Goal: Transaction & Acquisition: Book appointment/travel/reservation

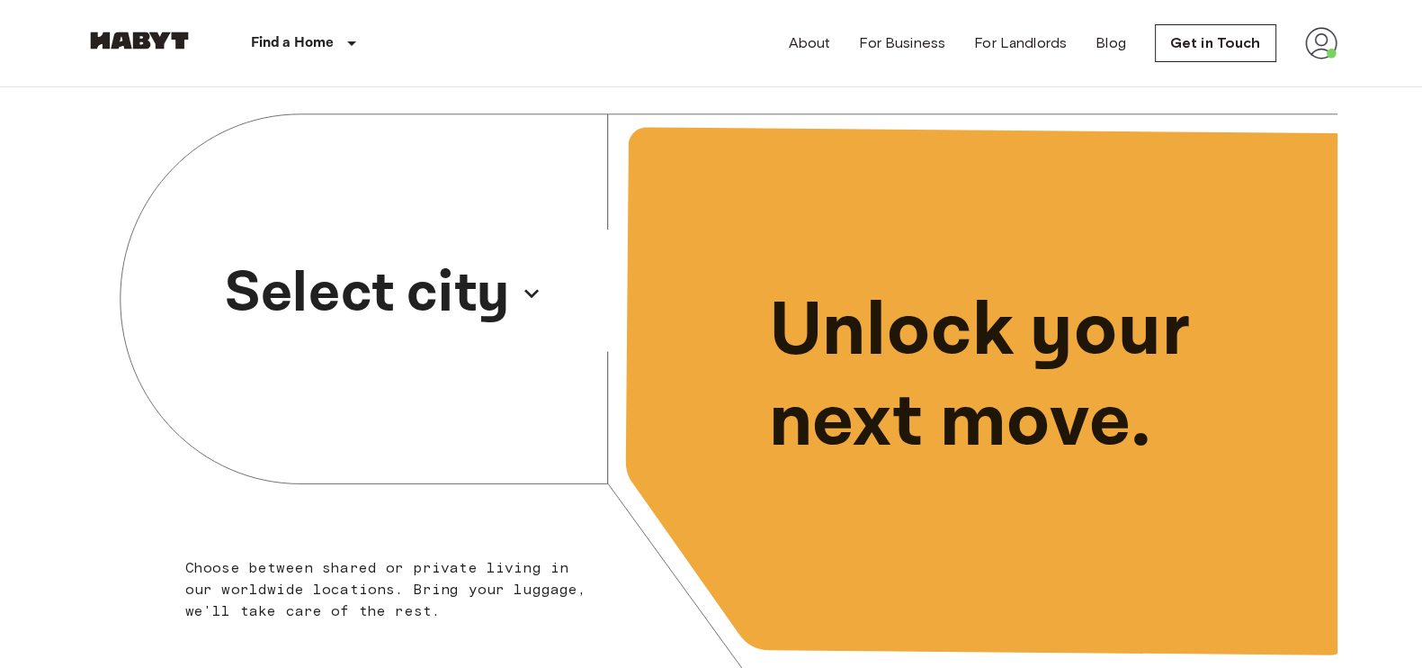
click at [416, 292] on p "Select city" at bounding box center [367, 293] width 285 height 86
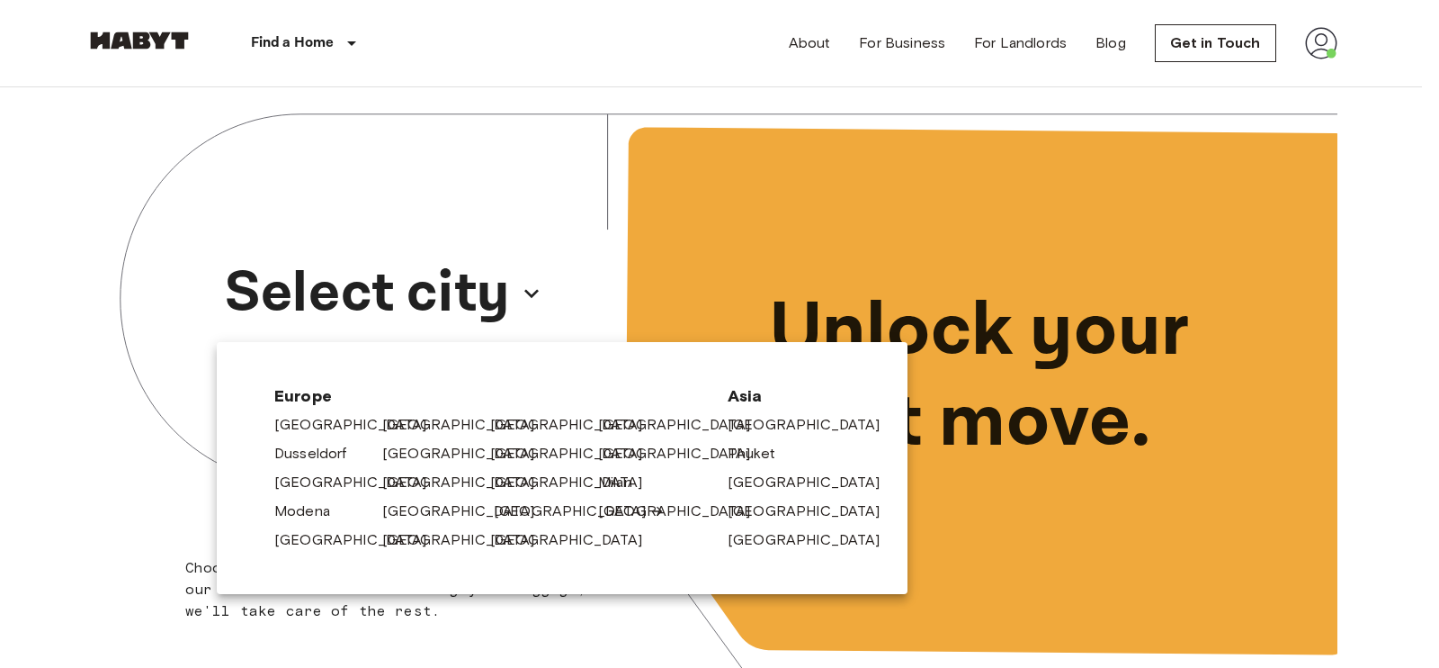
click at [511, 504] on link "[GEOGRAPHIC_DATA]" at bounding box center [579, 511] width 171 height 22
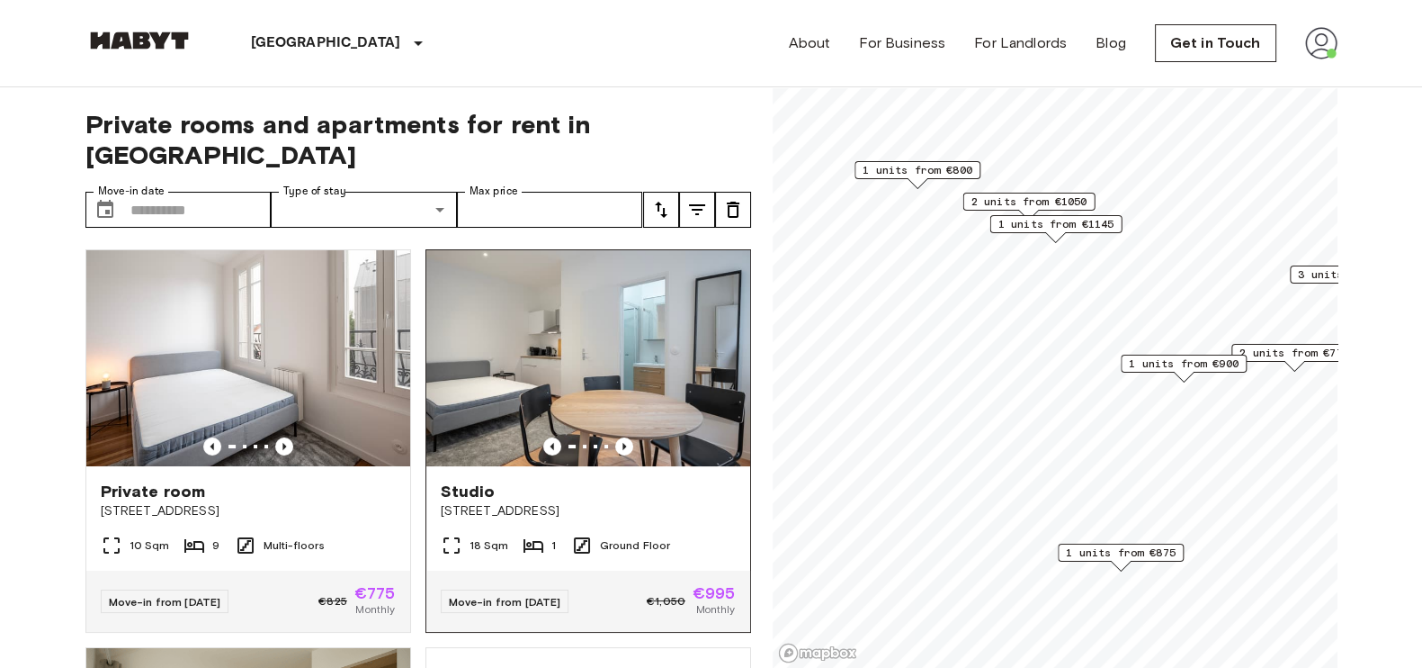
scroll to position [53, 0]
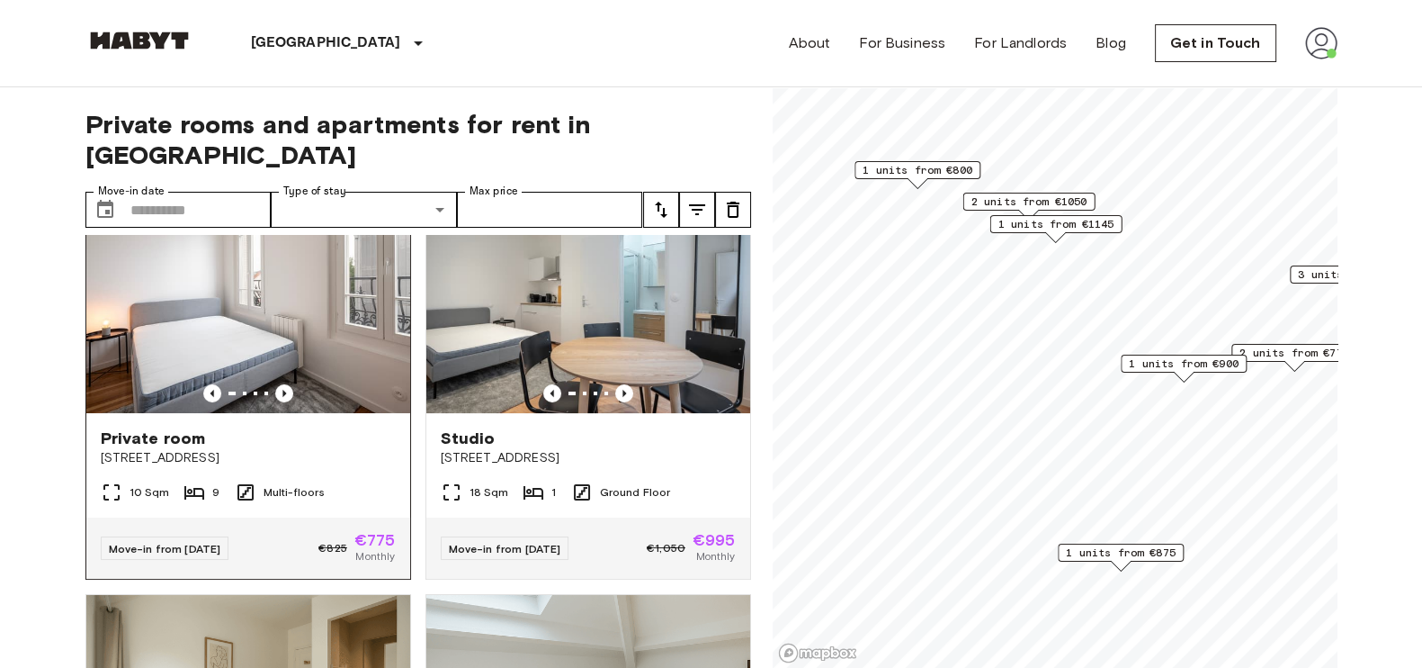
click at [300, 317] on img at bounding box center [248, 305] width 324 height 216
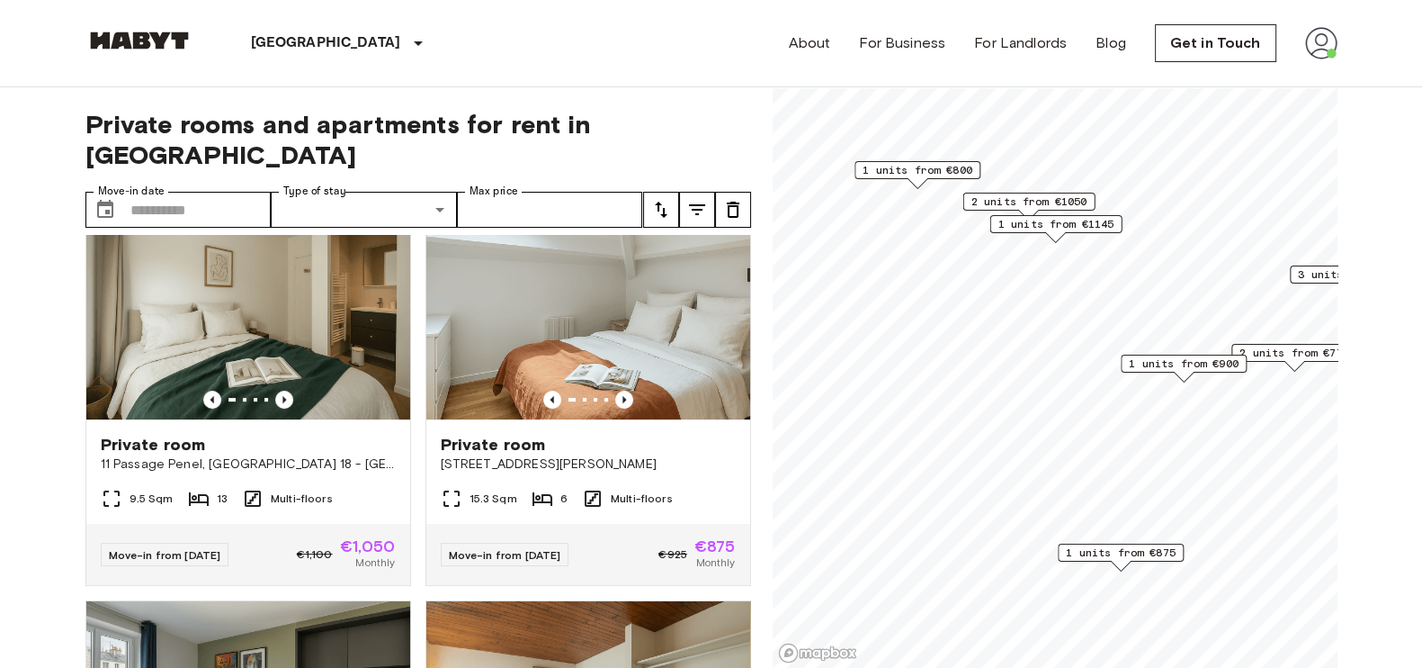
scroll to position [0, 0]
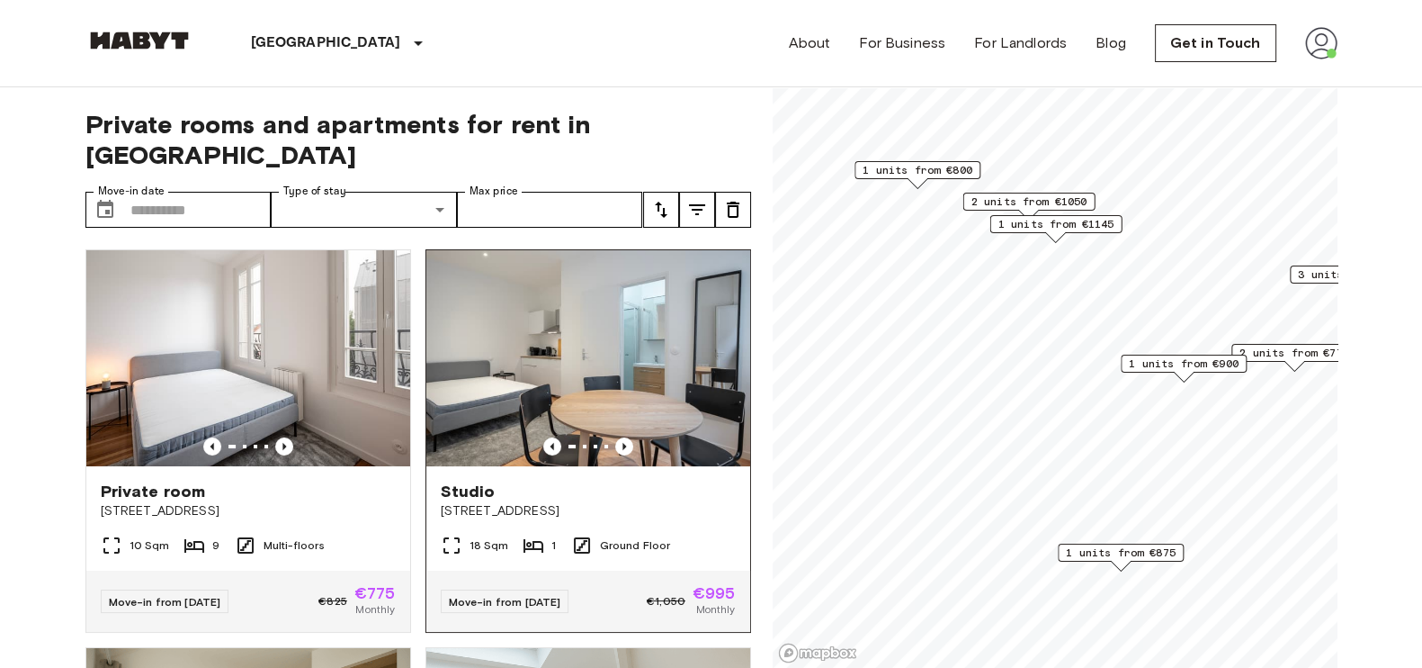
click at [664, 367] on img at bounding box center [588, 358] width 324 height 216
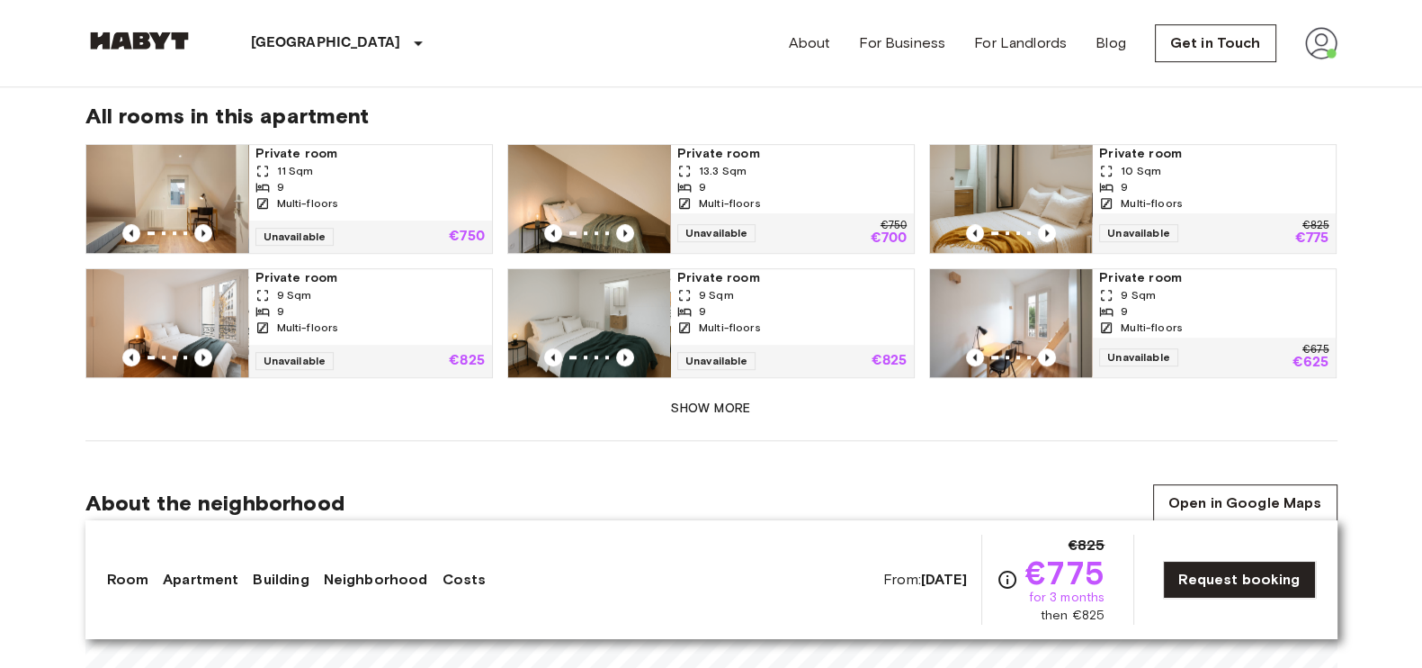
scroll to position [1108, 0]
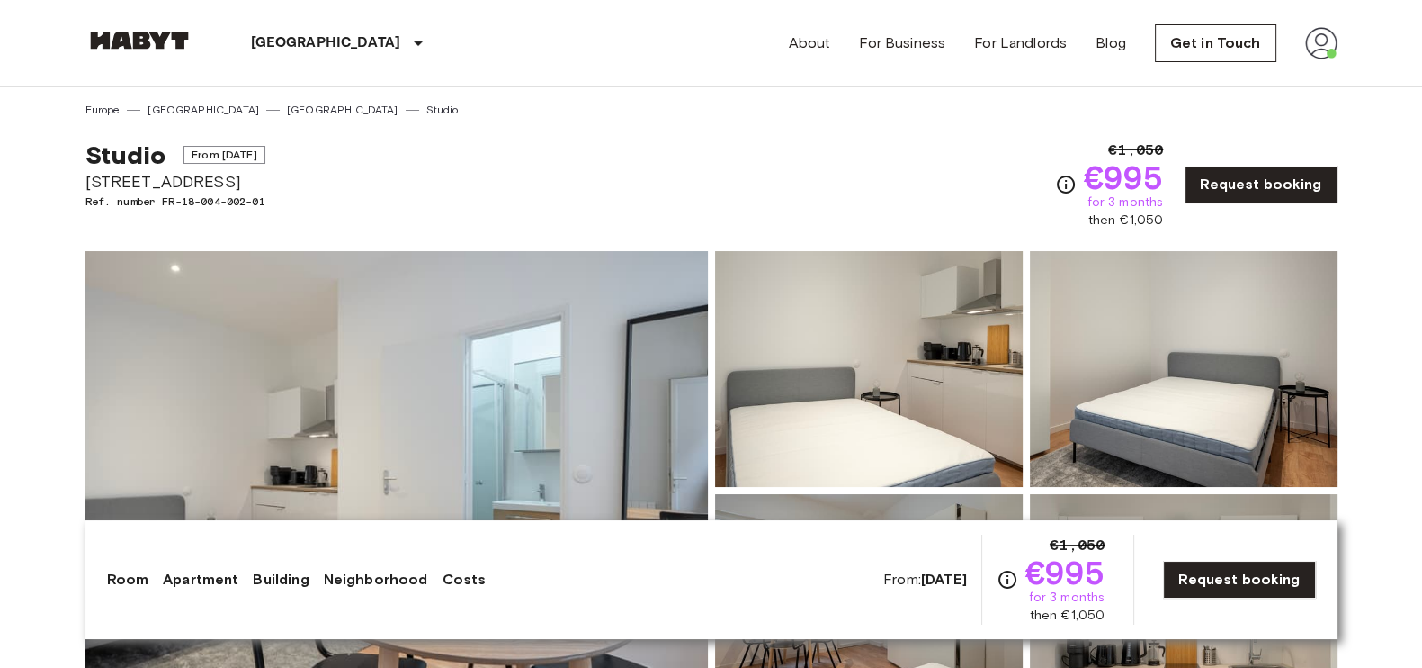
scroll to position [149, 0]
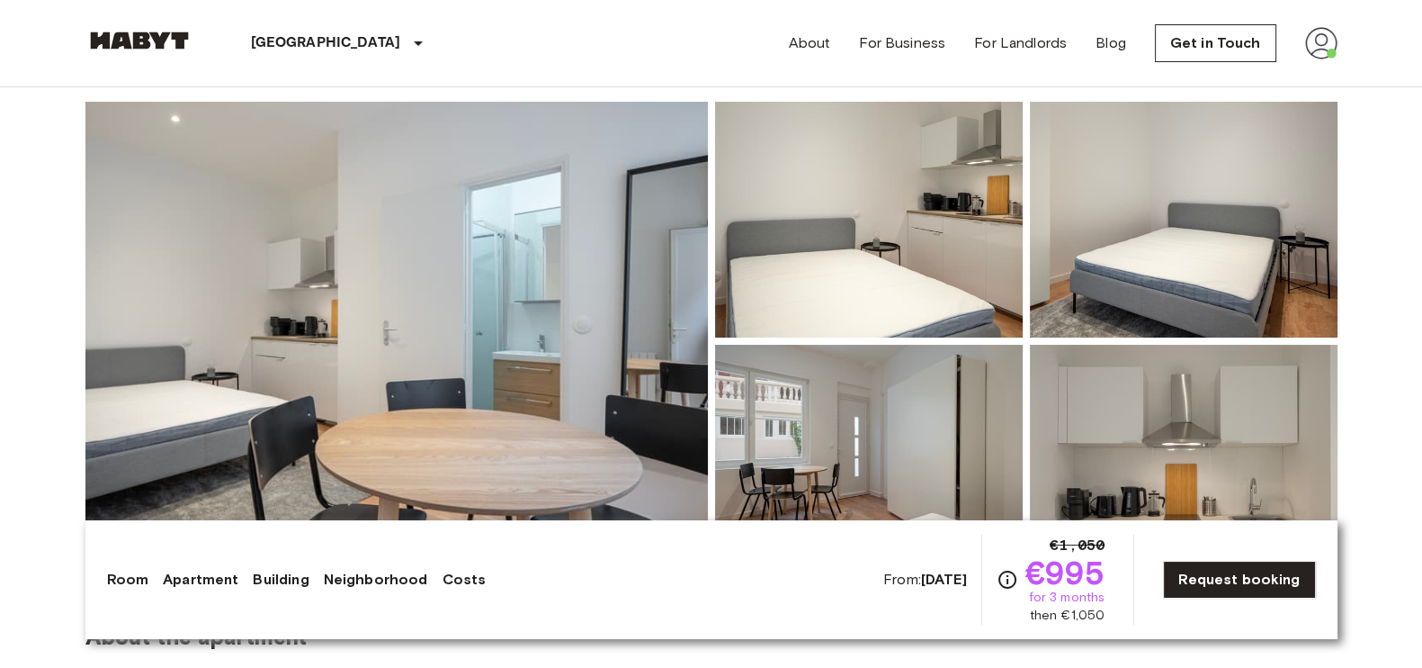
click at [414, 341] on img at bounding box center [396, 341] width 623 height 479
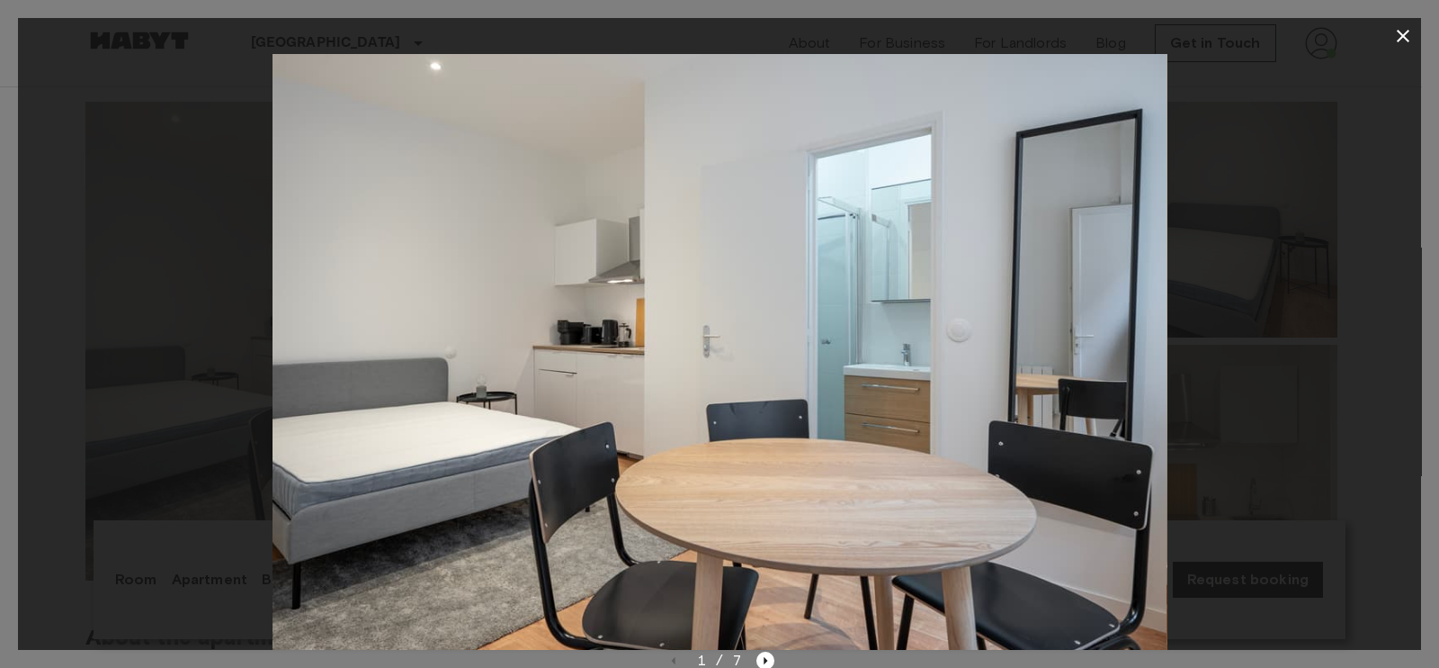
click at [765, 650] on div "1 / 7" at bounding box center [720, 661] width 111 height 22
click at [765, 659] on icon "Next image" at bounding box center [767, 660] width 4 height 7
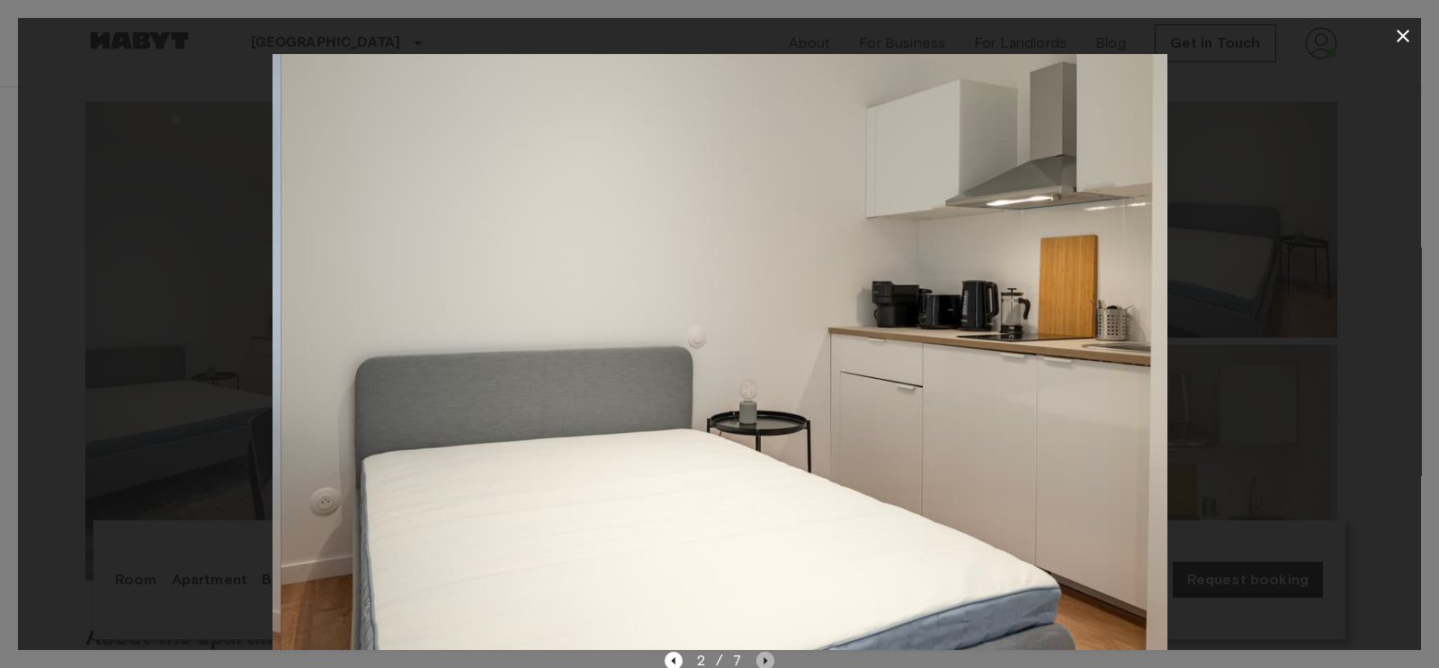
click at [765, 659] on icon "Next image" at bounding box center [767, 660] width 4 height 7
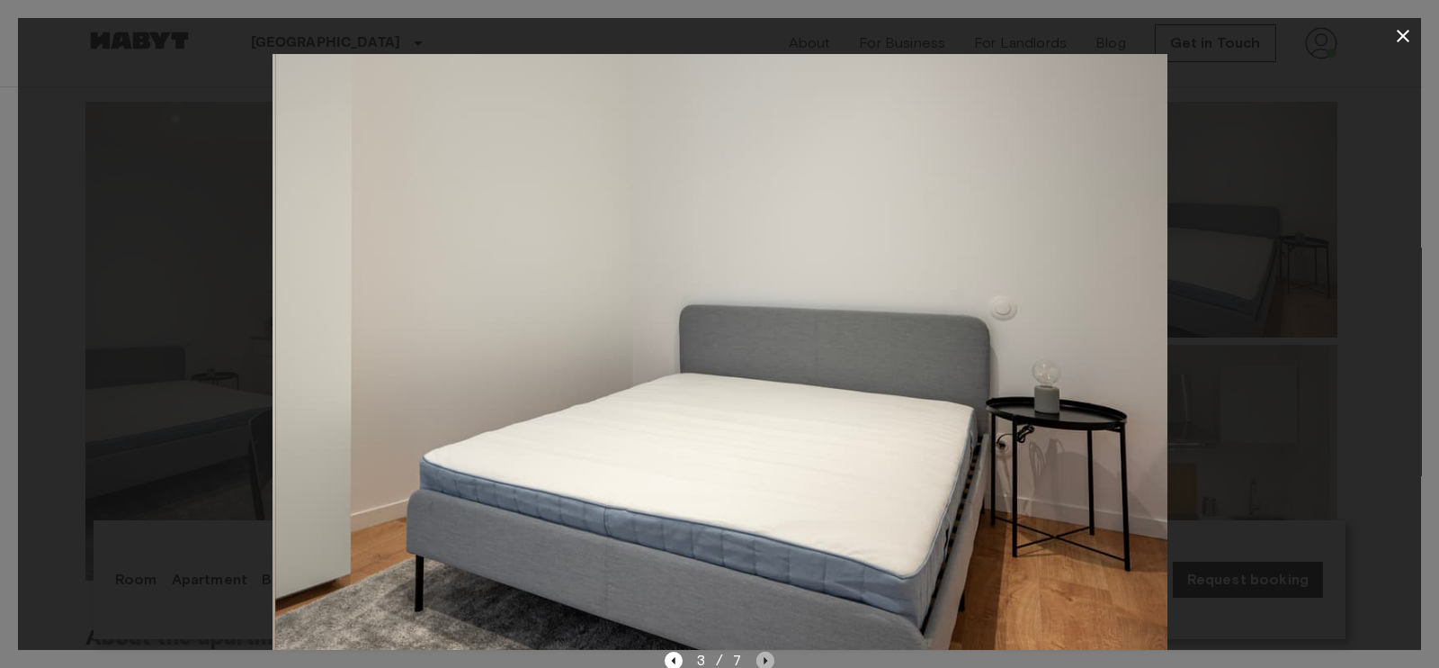
click at [765, 659] on icon "Next image" at bounding box center [767, 660] width 4 height 7
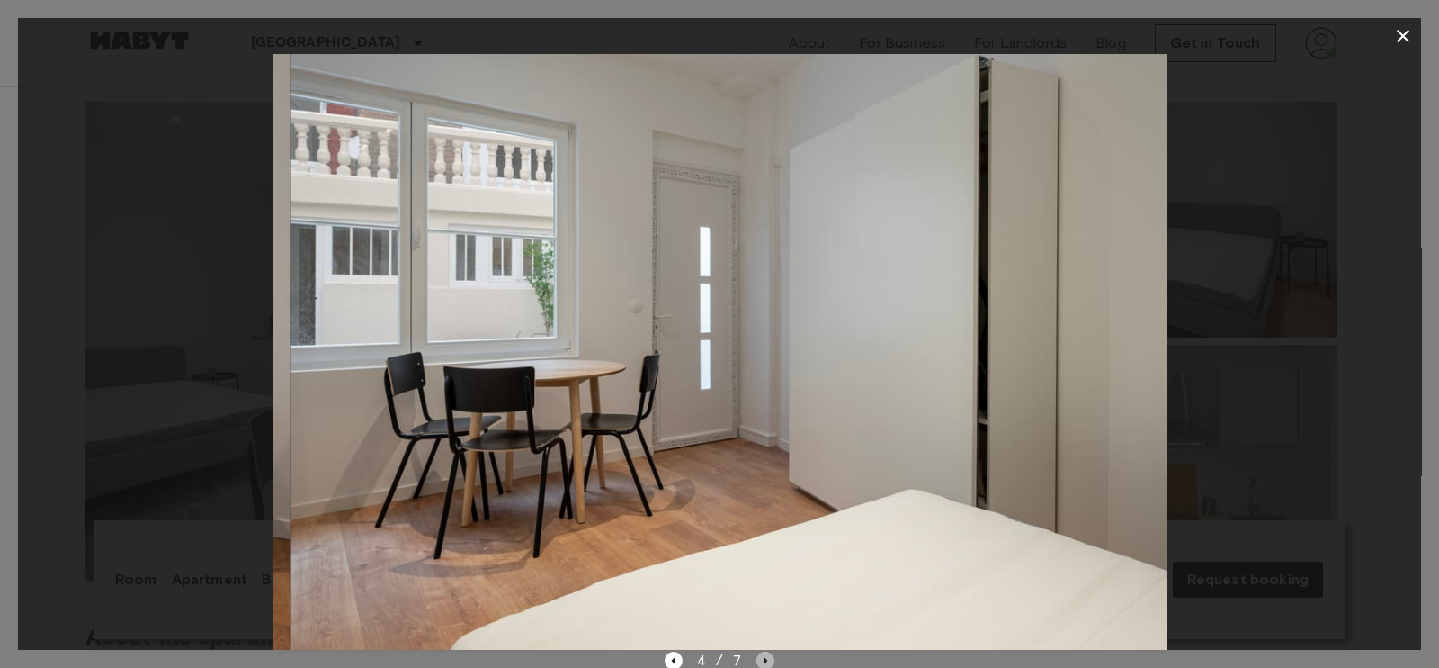
click at [765, 659] on icon "Next image" at bounding box center [767, 660] width 4 height 7
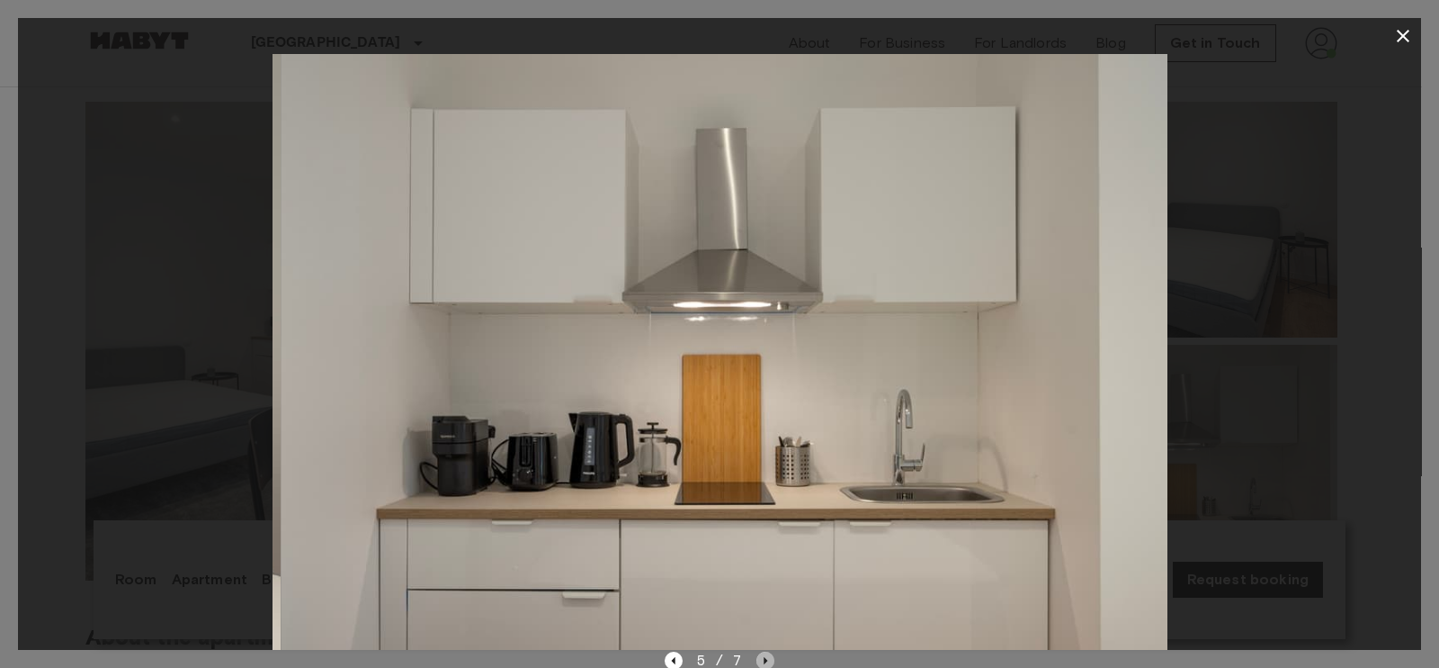
click at [765, 659] on icon "Next image" at bounding box center [767, 660] width 4 height 7
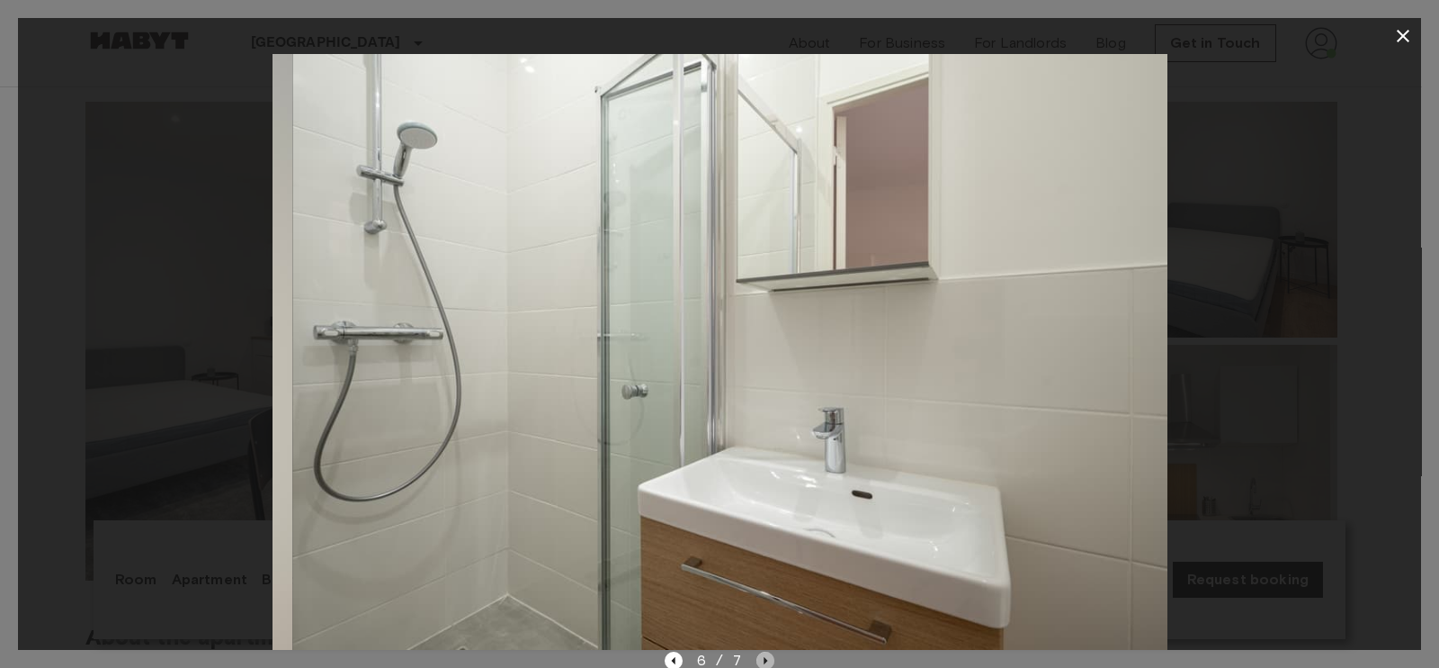
click at [765, 659] on icon "Next image" at bounding box center [767, 660] width 4 height 7
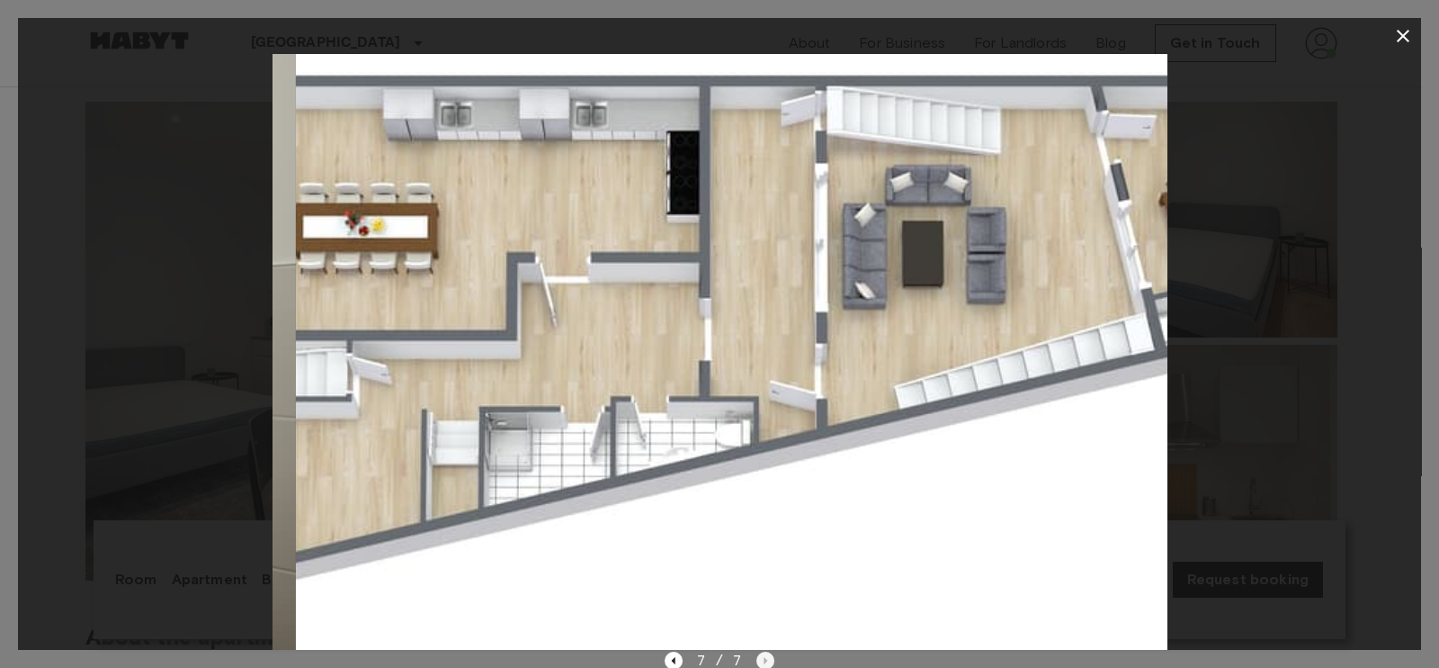
click at [764, 659] on div "7 / 7" at bounding box center [720, 661] width 111 height 22
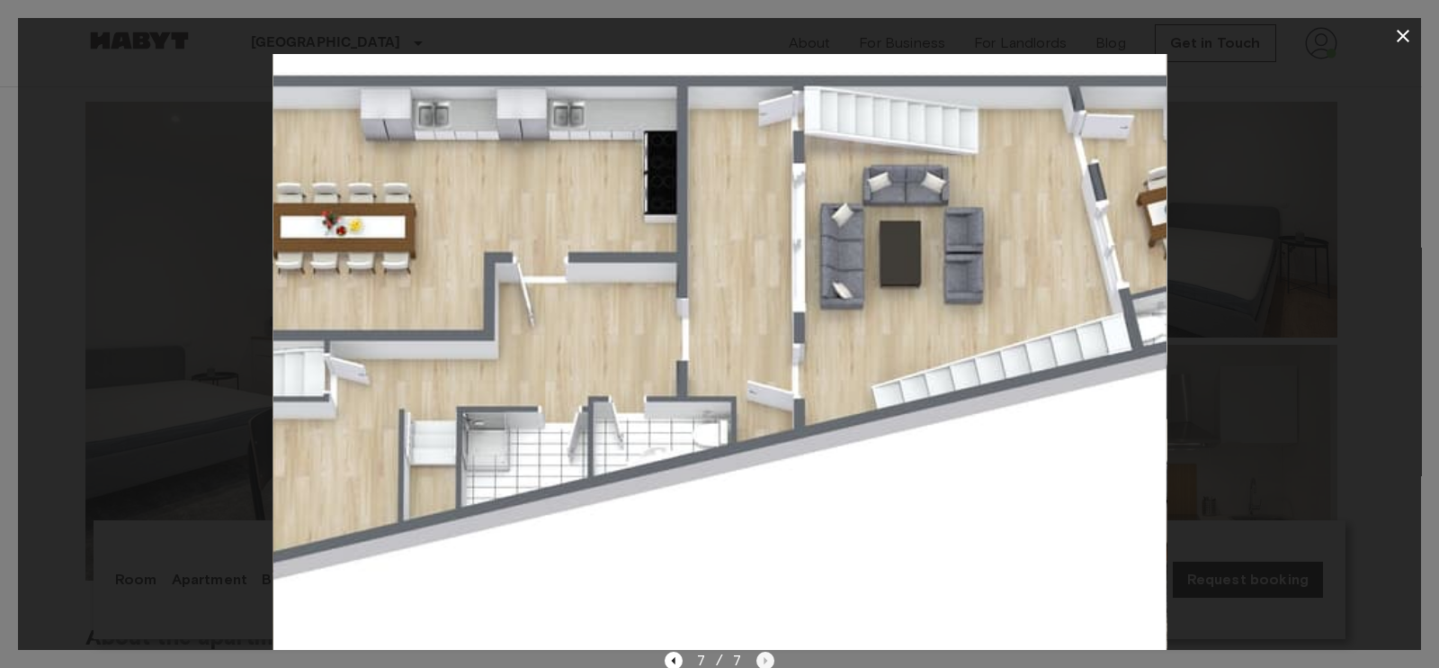
click at [764, 659] on div "7 / 7" at bounding box center [720, 661] width 111 height 22
click at [1400, 29] on icon "button" at bounding box center [1404, 36] width 22 height 22
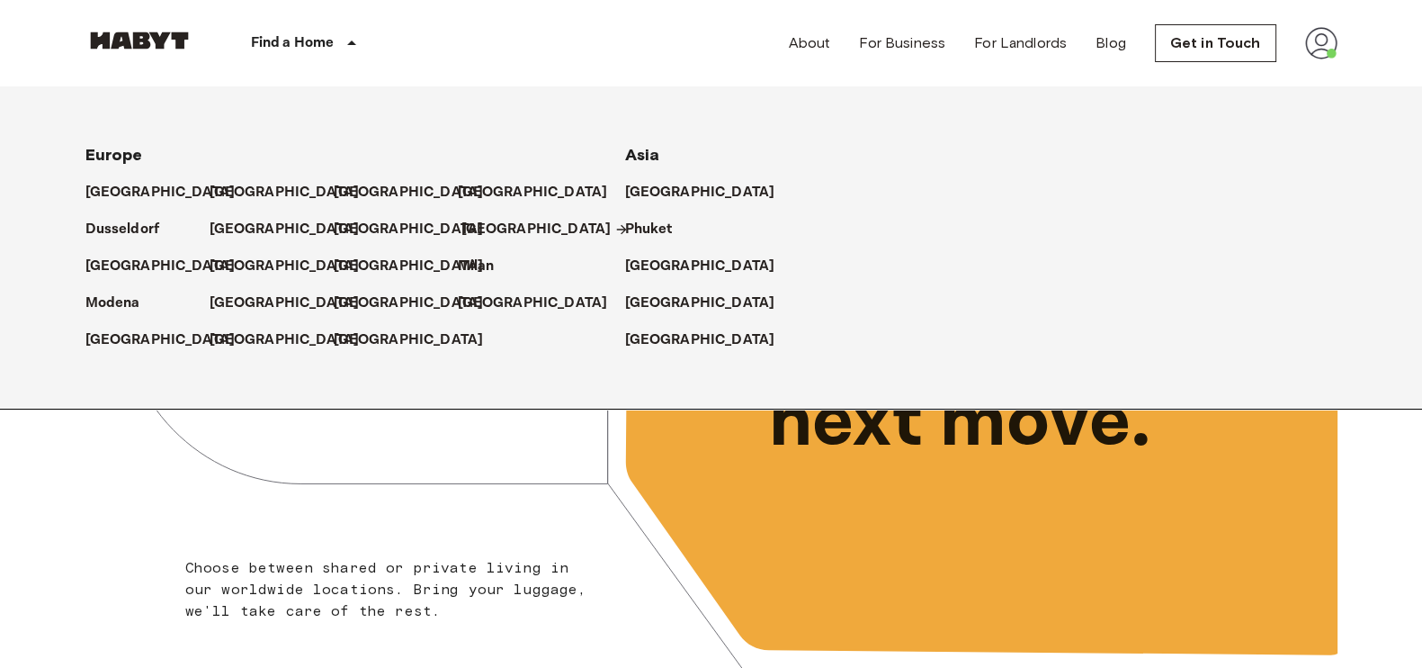
click at [479, 227] on p "[GEOGRAPHIC_DATA]" at bounding box center [536, 230] width 150 height 22
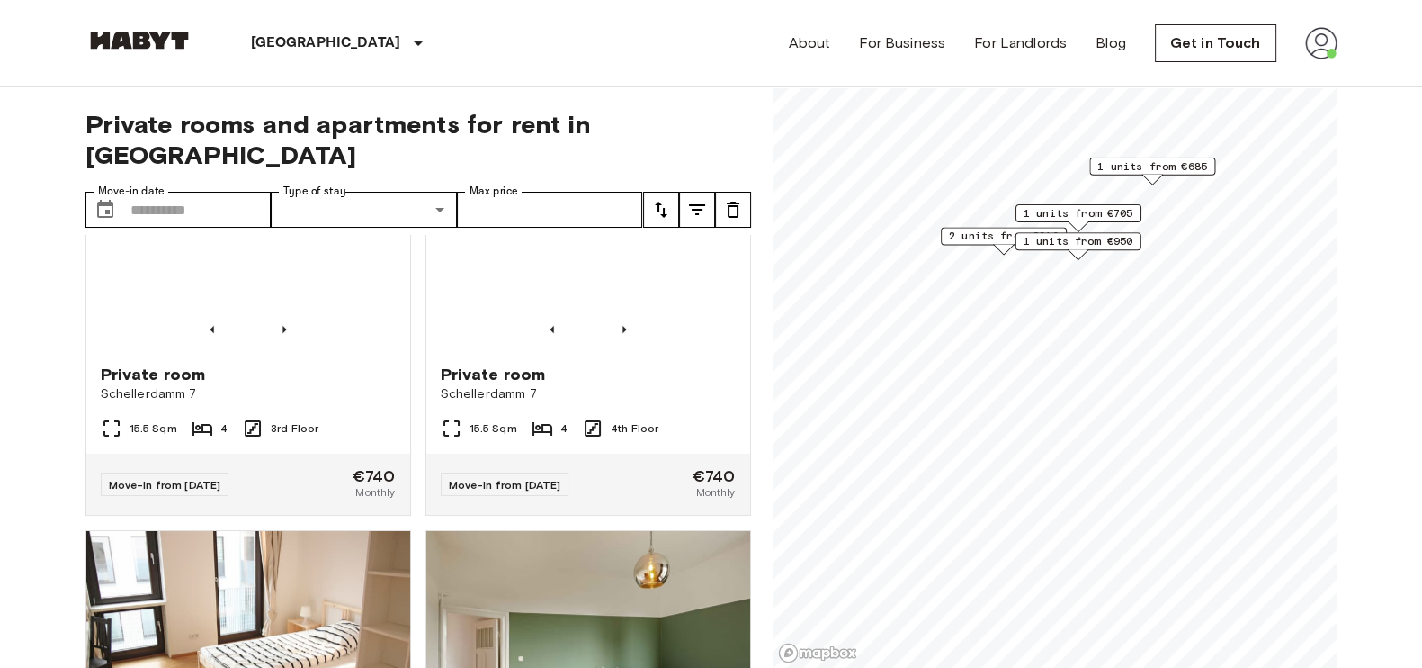
scroll to position [922, 0]
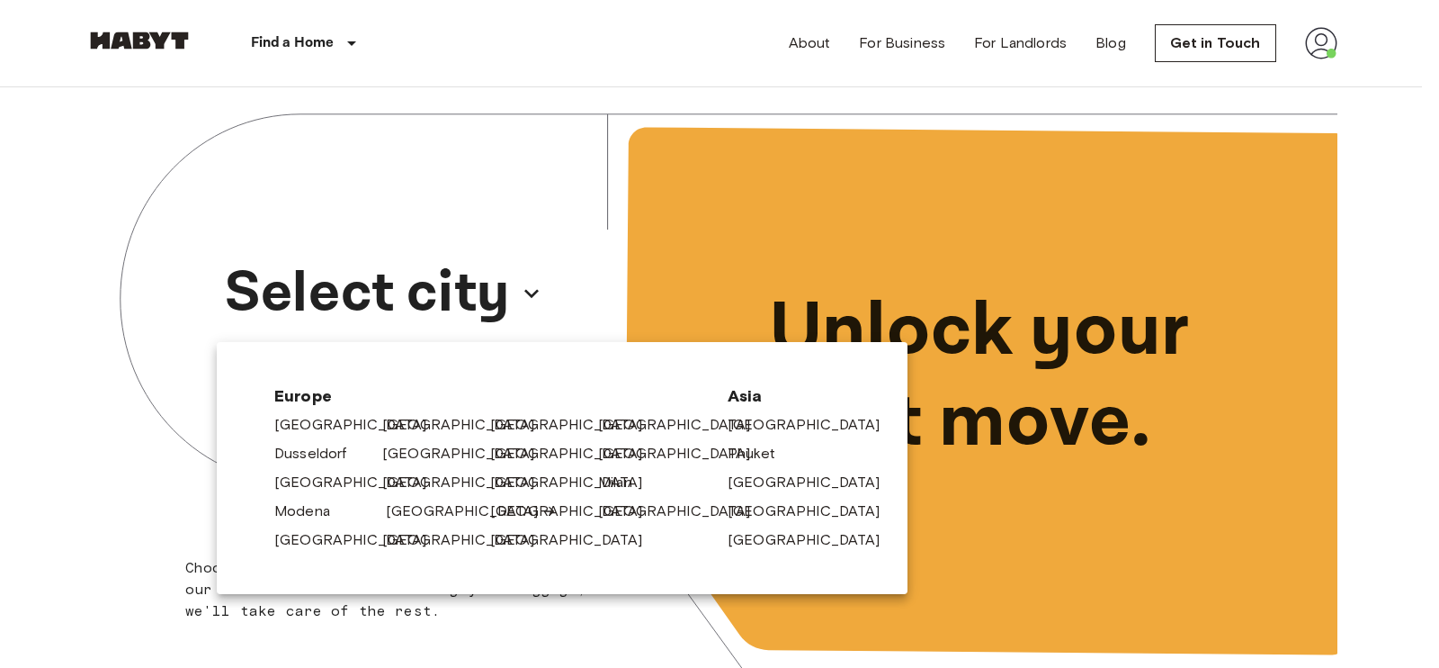
click at [414, 510] on link "[GEOGRAPHIC_DATA]" at bounding box center [471, 511] width 171 height 22
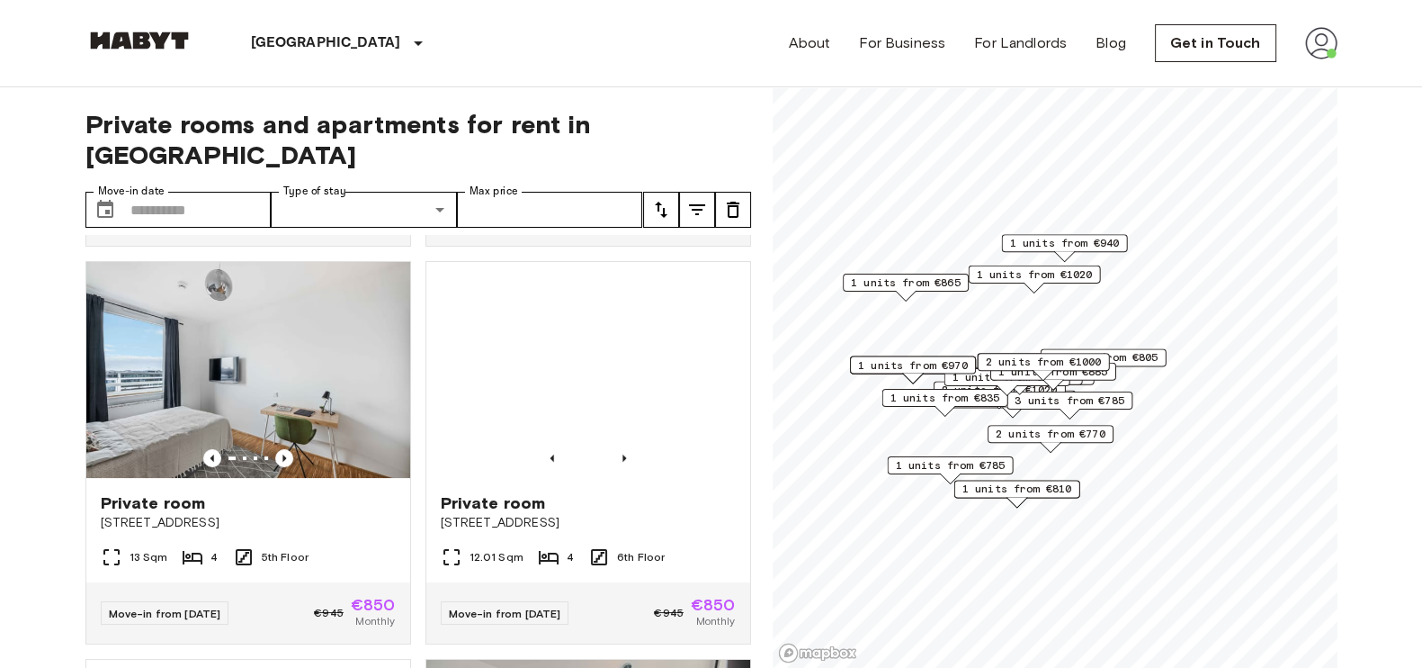
scroll to position [388, 0]
